Goal: Task Accomplishment & Management: Manage account settings

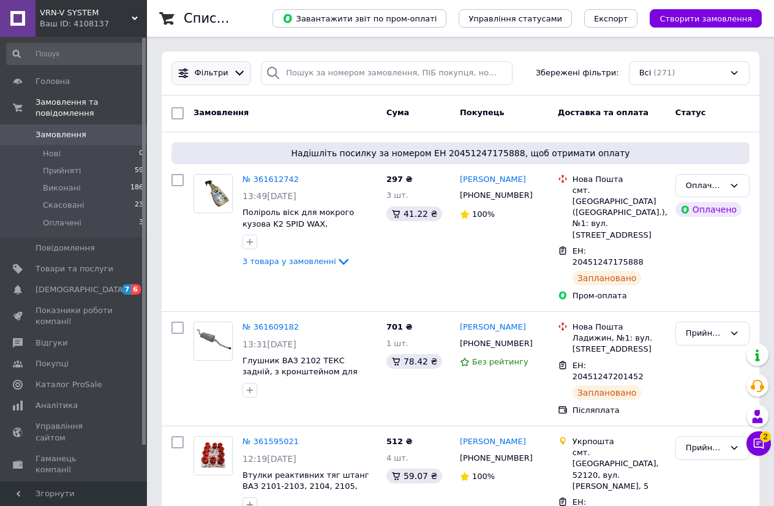
click at [236, 74] on icon at bounding box center [239, 73] width 13 height 13
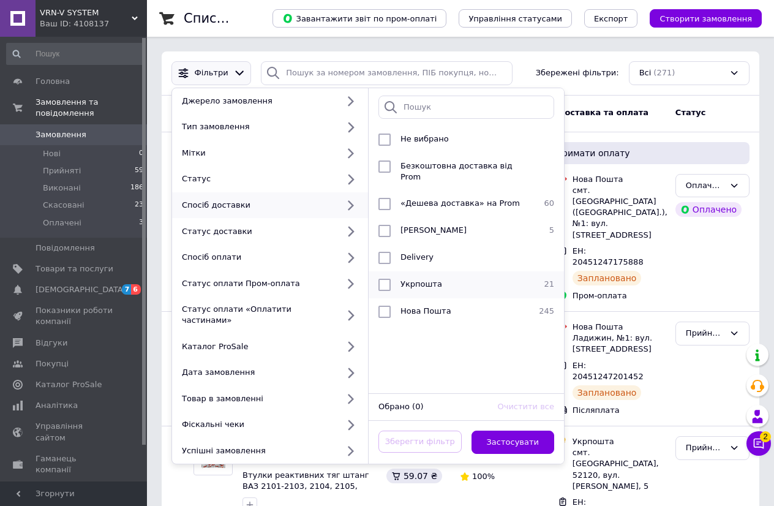
click at [417, 279] on span "Укрпошта" at bounding box center [422, 283] width 42 height 9
checkbox input "true"
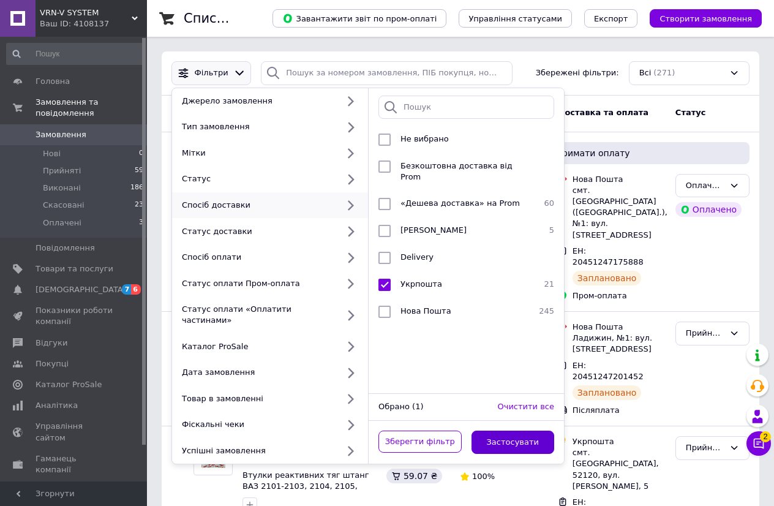
click at [520, 431] on button "Застосувати" at bounding box center [513, 443] width 83 height 24
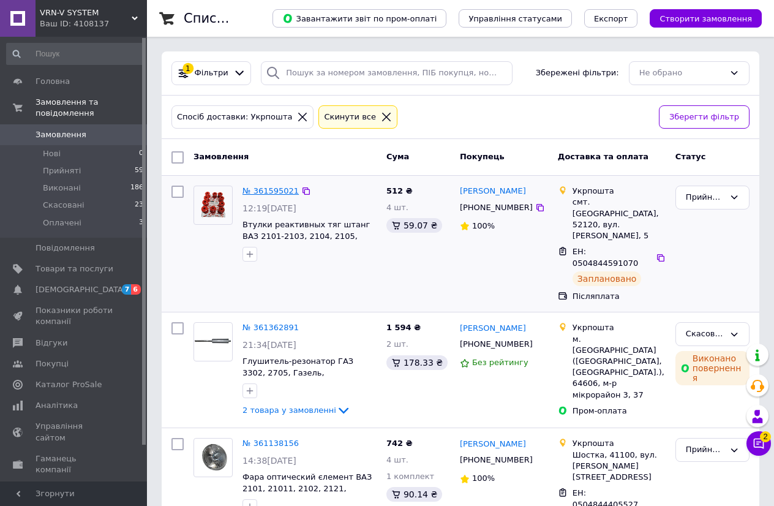
click at [262, 191] on link "№ 361595021" at bounding box center [271, 190] width 56 height 9
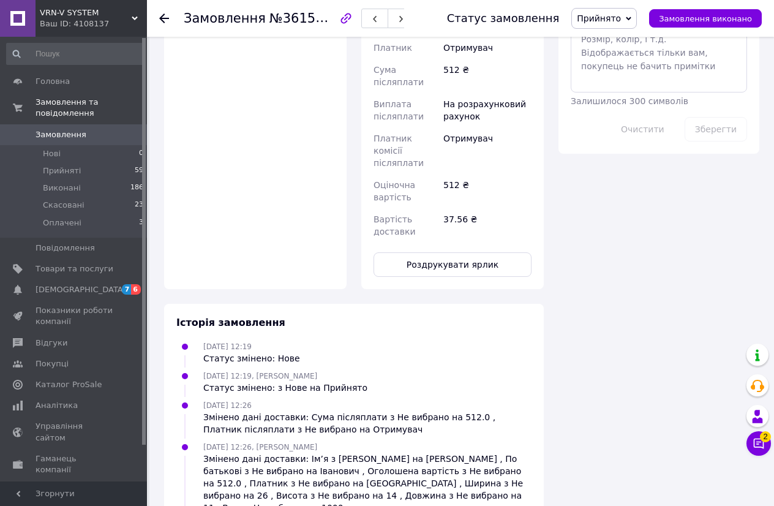
scroll to position [780, 0]
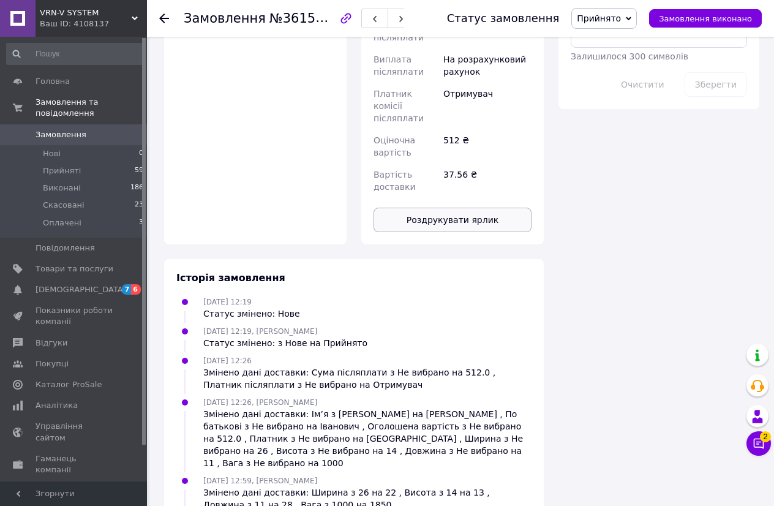
click at [475, 208] on button "Роздрукувати ярлик" at bounding box center [453, 220] width 158 height 25
